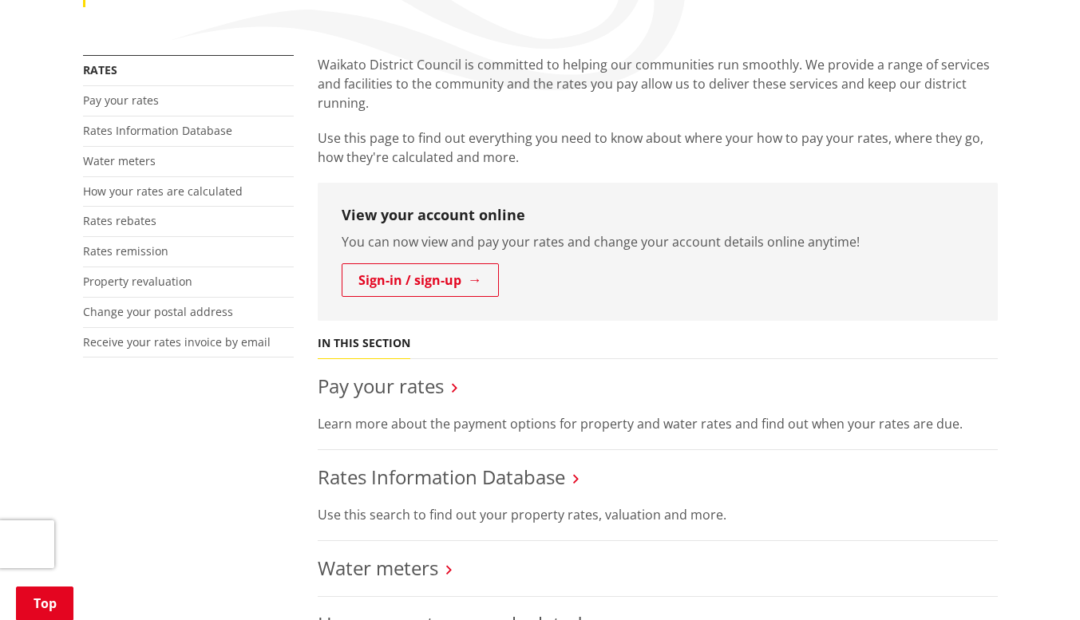
scroll to position [324, 0]
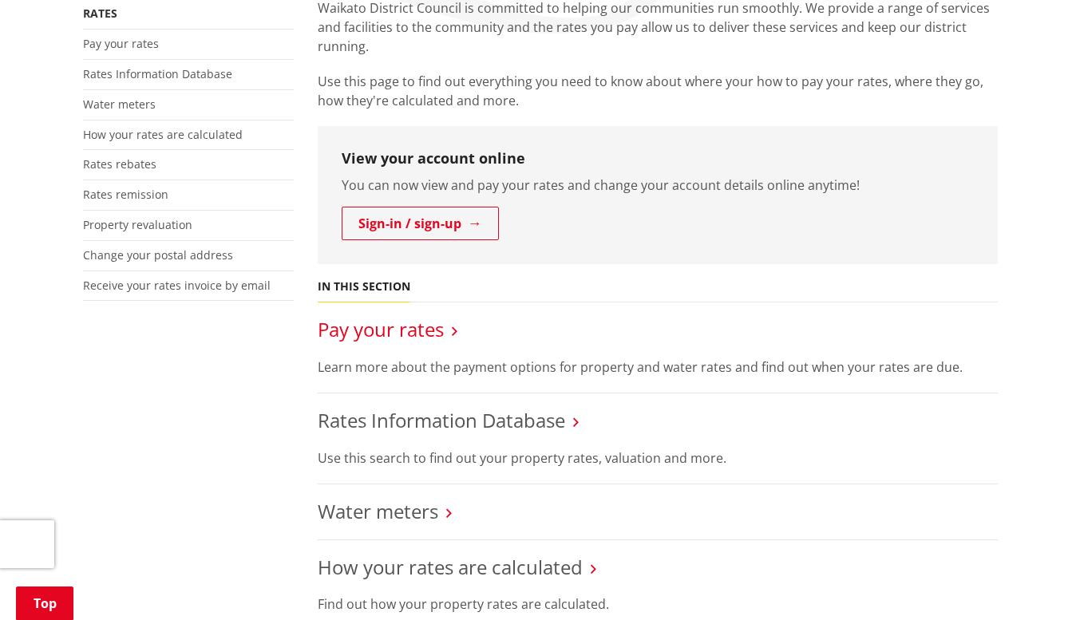
click at [405, 338] on link "Pay your rates" at bounding box center [381, 329] width 126 height 26
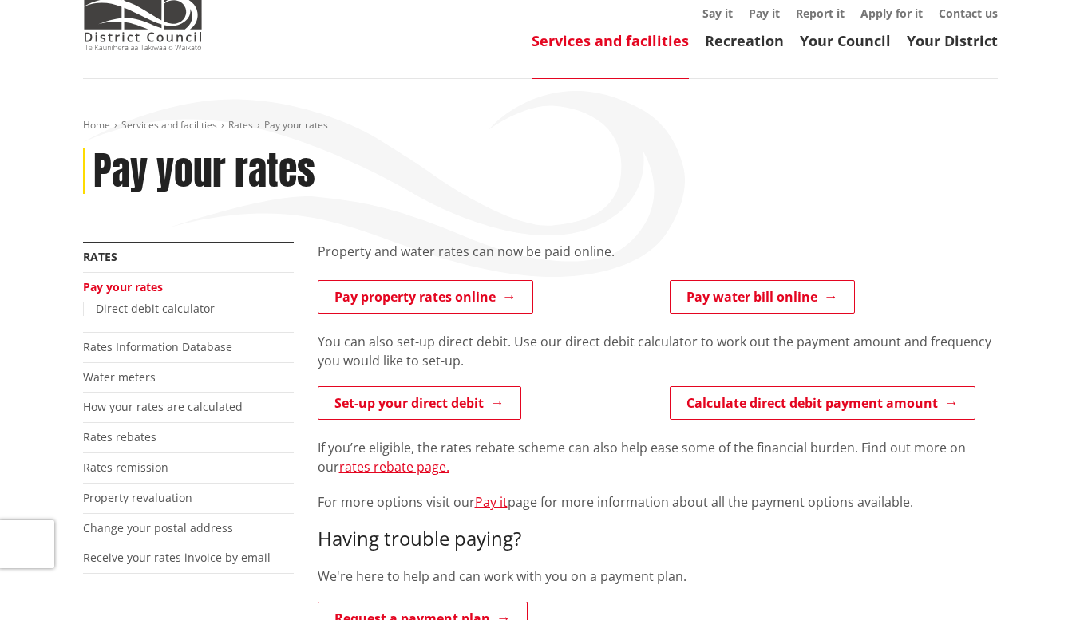
scroll to position [85, 0]
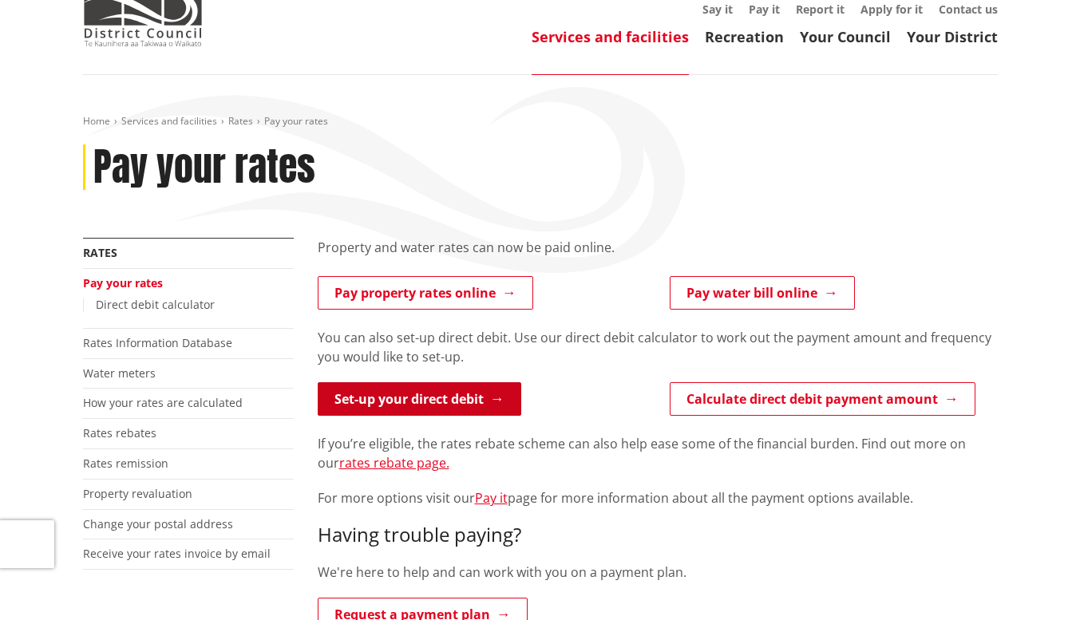
click at [397, 412] on link "Set-up your direct debit" at bounding box center [419, 399] width 203 height 34
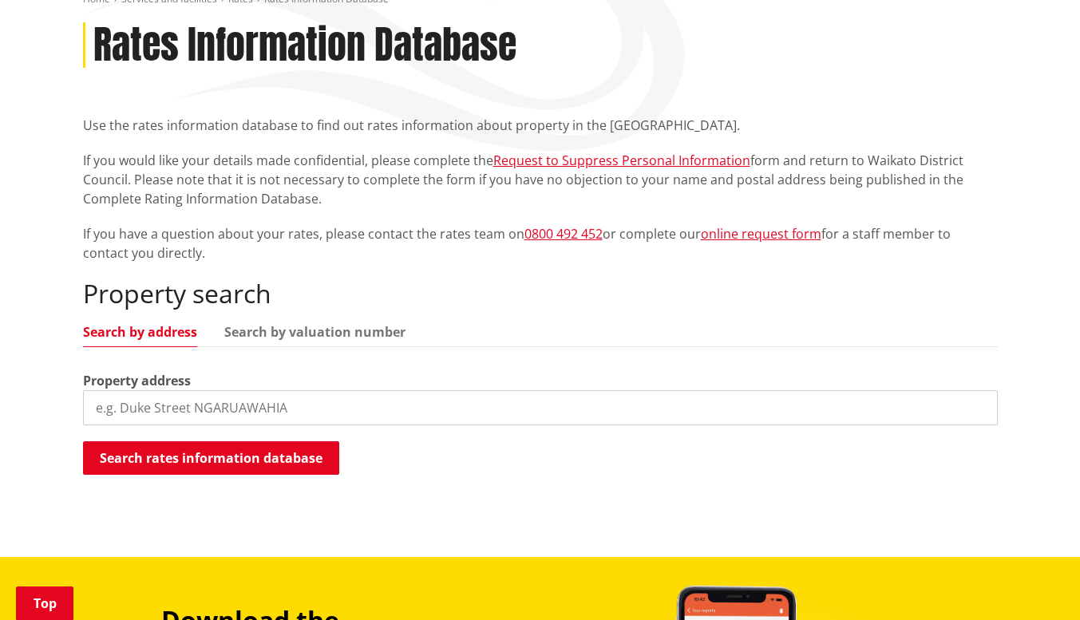
scroll to position [207, 0]
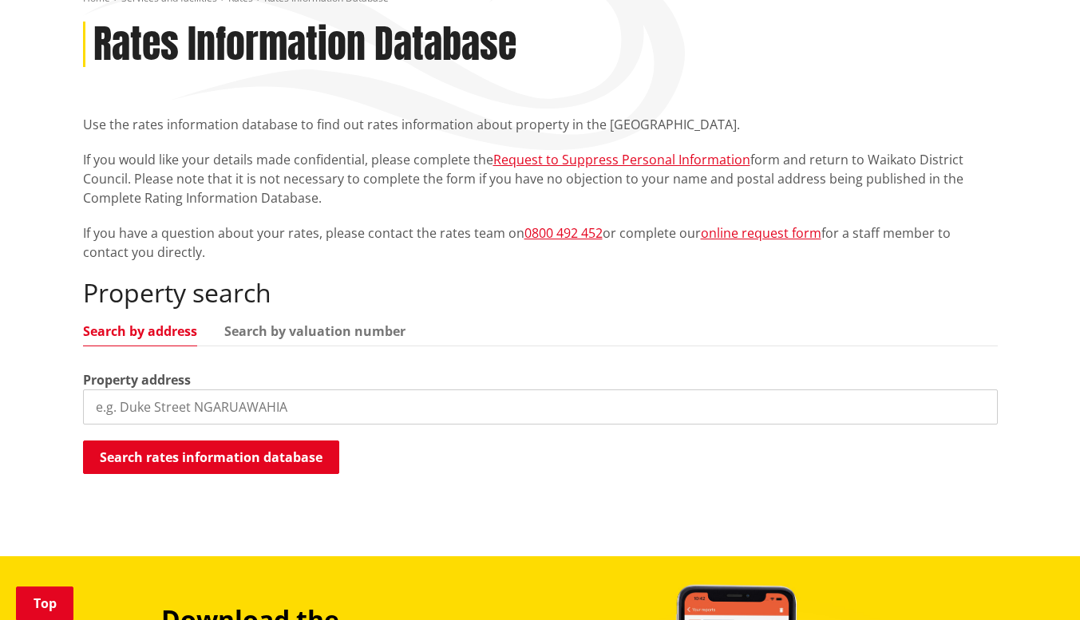
click at [357, 402] on input "search" at bounding box center [540, 406] width 915 height 35
type input "195 waingaro road"
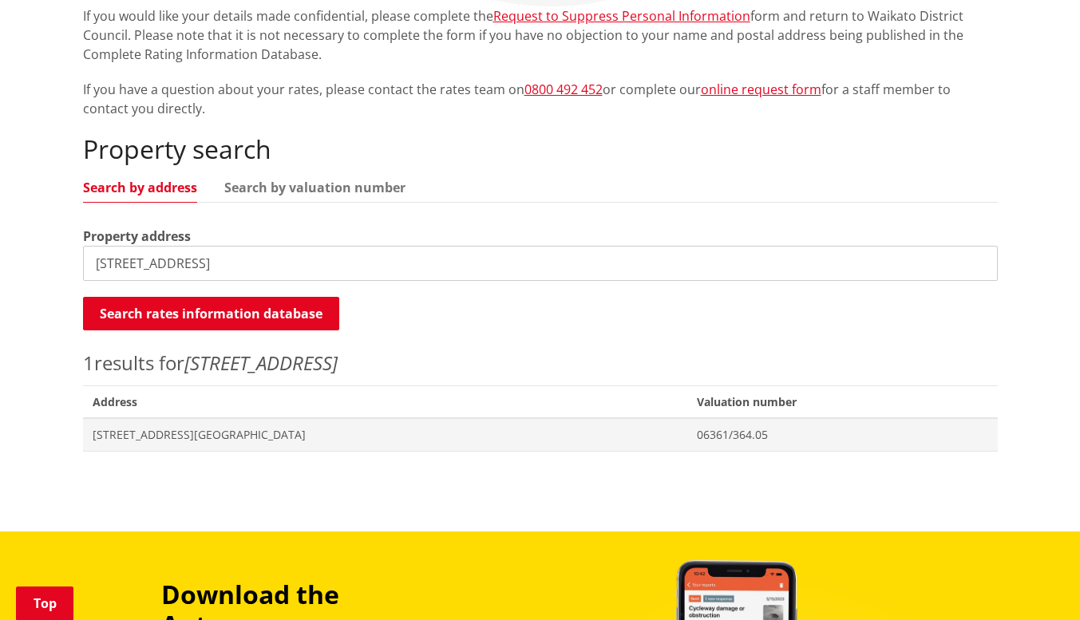
scroll to position [359, 0]
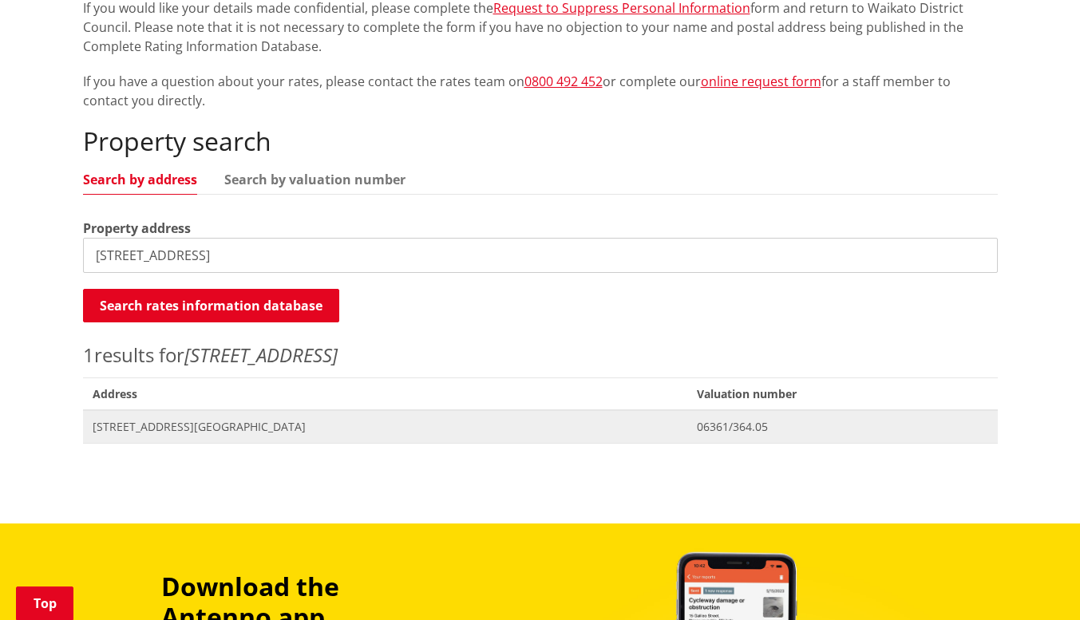
click at [163, 428] on span "[STREET_ADDRESS][GEOGRAPHIC_DATA]" at bounding box center [386, 427] width 586 height 16
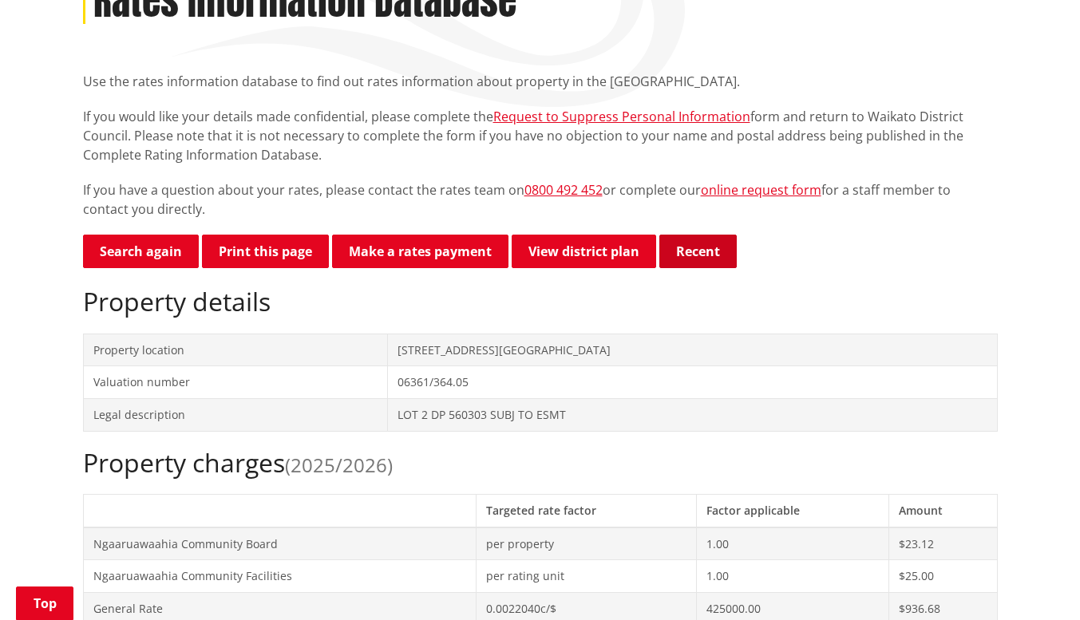
scroll to position [252, 0]
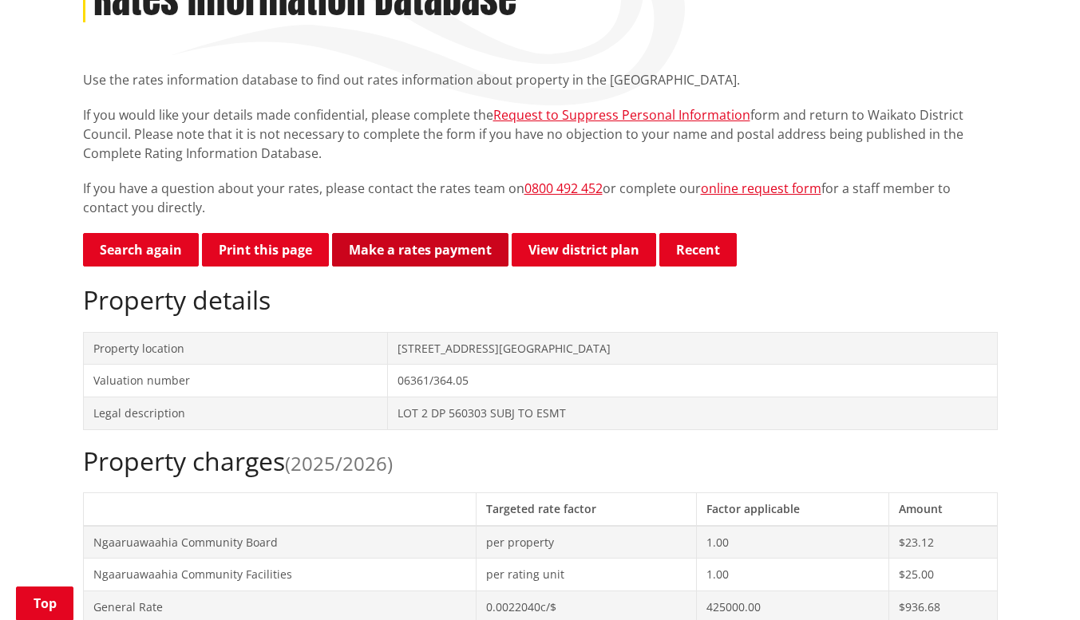
click at [447, 263] on link "Make a rates payment" at bounding box center [420, 250] width 176 height 34
